Goal: Task Accomplishment & Management: Manage account settings

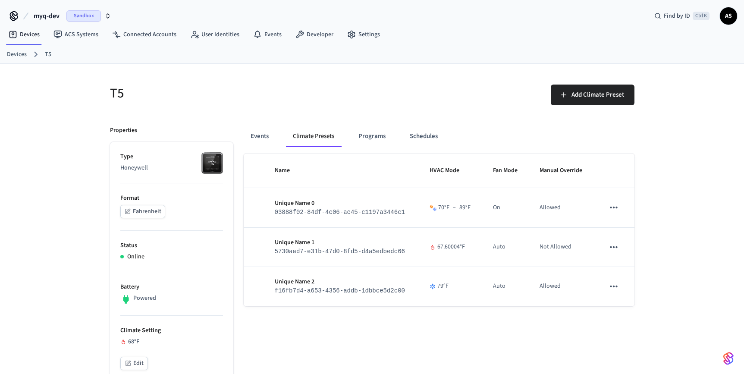
scroll to position [35, 0]
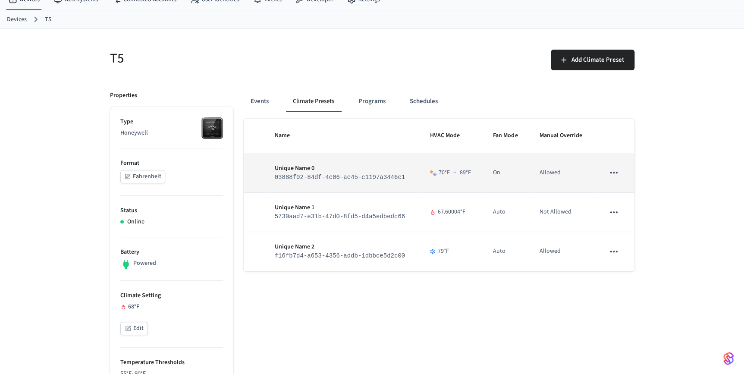
click at [608, 175] on icon "sticky table" at bounding box center [613, 172] width 11 height 11
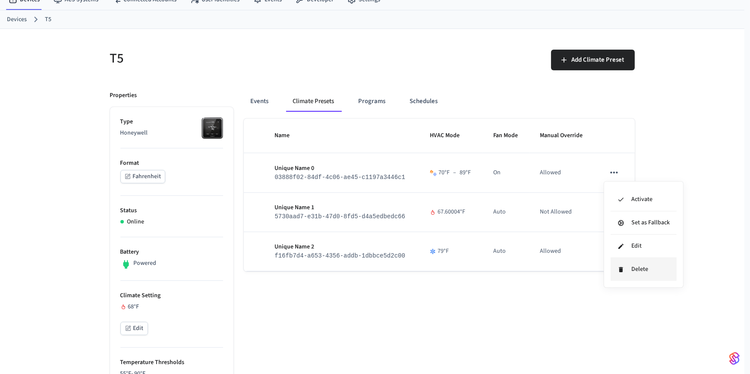
click at [616, 267] on li "Delete" at bounding box center [643, 269] width 66 height 23
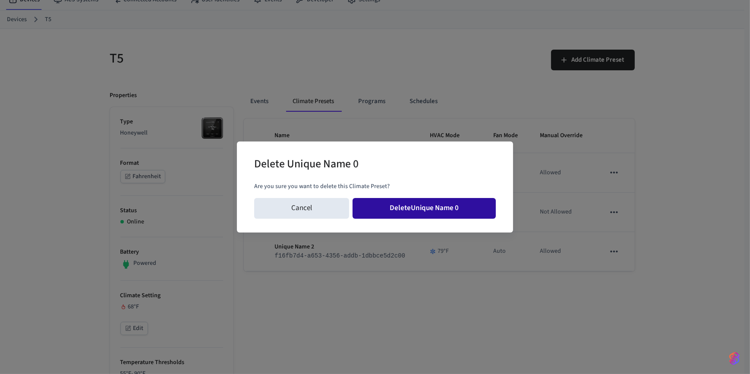
click at [439, 211] on button "Delete Unique Name 0" at bounding box center [423, 208] width 143 height 21
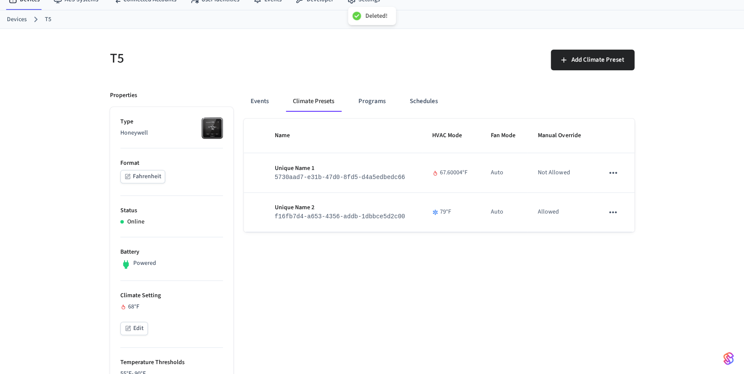
click at [613, 175] on icon "sticky table" at bounding box center [612, 172] width 11 height 11
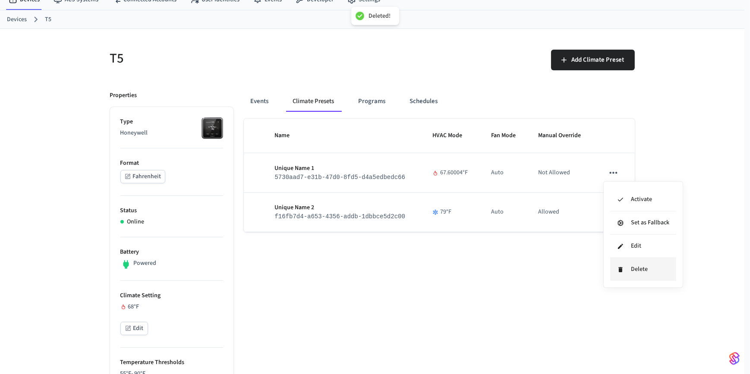
click at [618, 264] on li "Delete" at bounding box center [643, 269] width 66 height 23
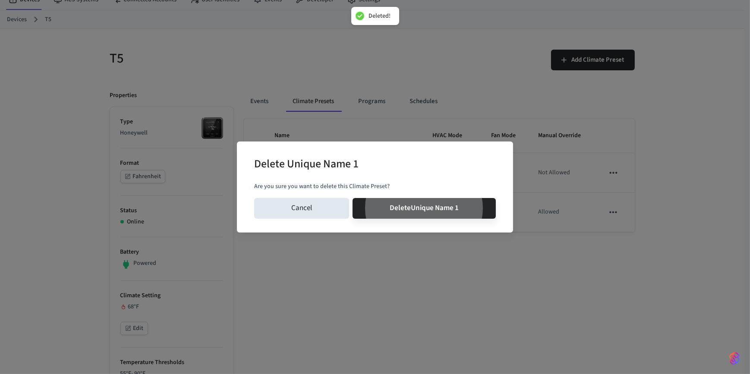
click at [352, 198] on button "Delete Unique Name 1" at bounding box center [423, 208] width 143 height 21
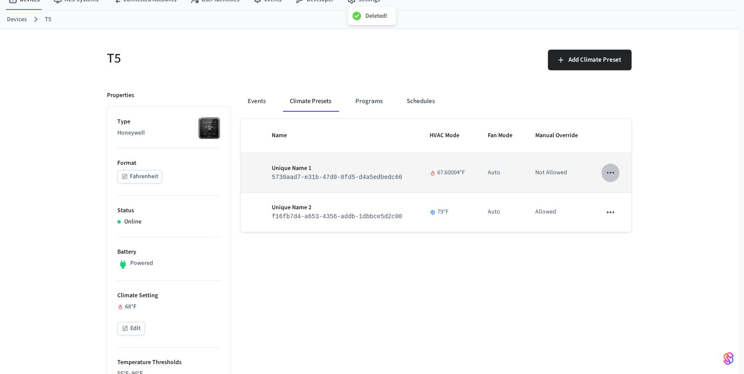
click at [612, 207] on icon "sticky table" at bounding box center [610, 212] width 11 height 11
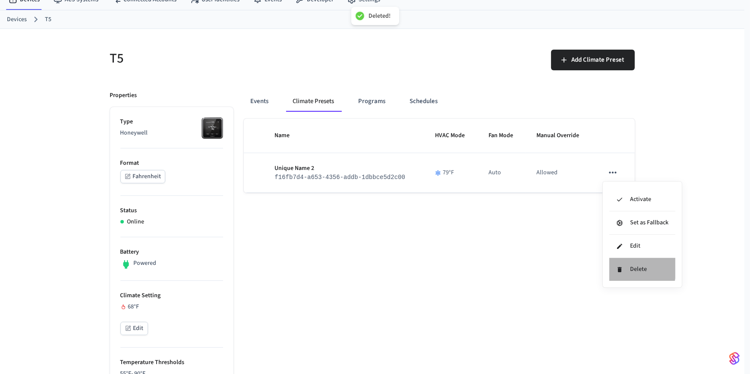
click at [622, 267] on icon at bounding box center [619, 269] width 7 height 7
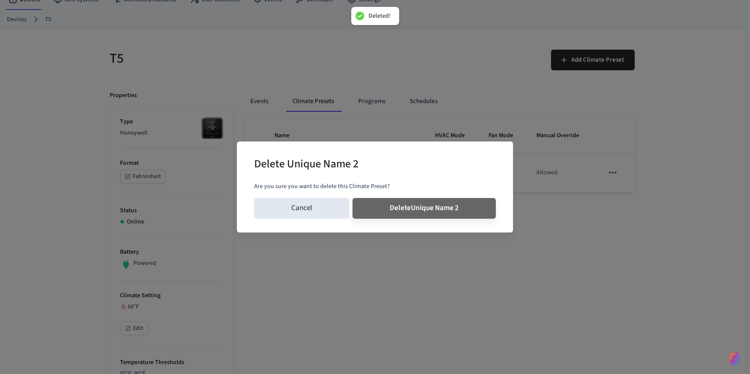
click at [352, 198] on button "Delete Unique Name 2" at bounding box center [423, 208] width 143 height 21
